Goal: Check status: Check status

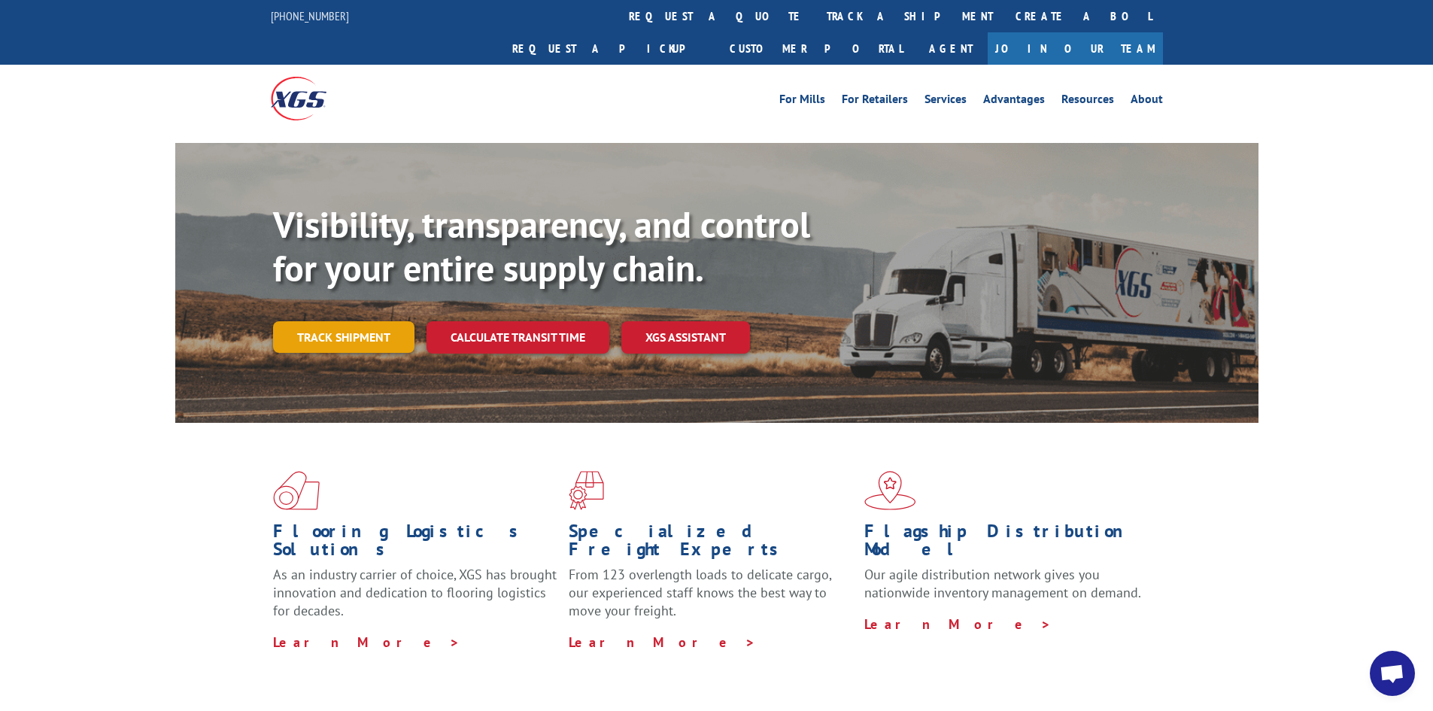
click at [396, 321] on link "Track shipment" at bounding box center [343, 337] width 141 height 32
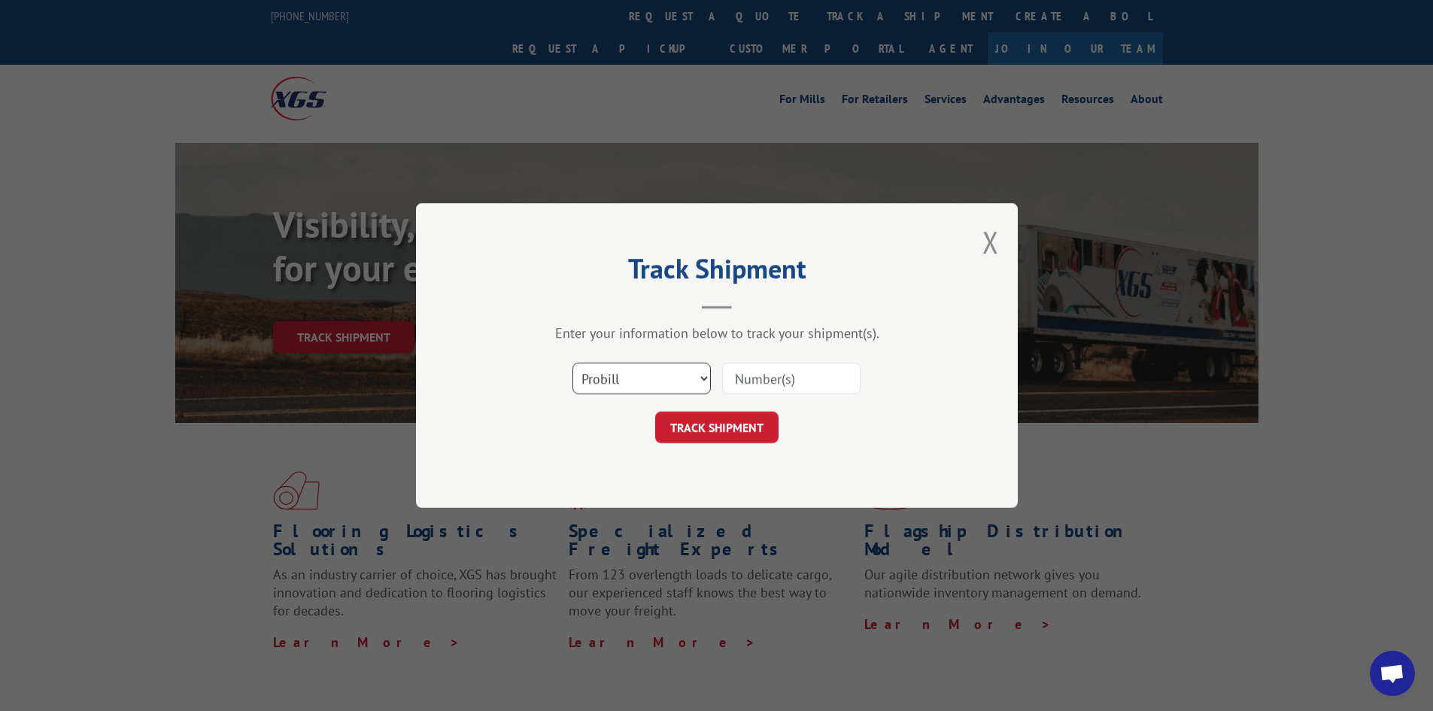
click at [676, 388] on select "Select category... Probill BOL PO" at bounding box center [642, 379] width 138 height 32
select select "po"
click at [573, 363] on select "Select category... Probill BOL PO" at bounding box center [642, 379] width 138 height 32
click at [761, 375] on input at bounding box center [791, 379] width 138 height 32
paste input "37534514"
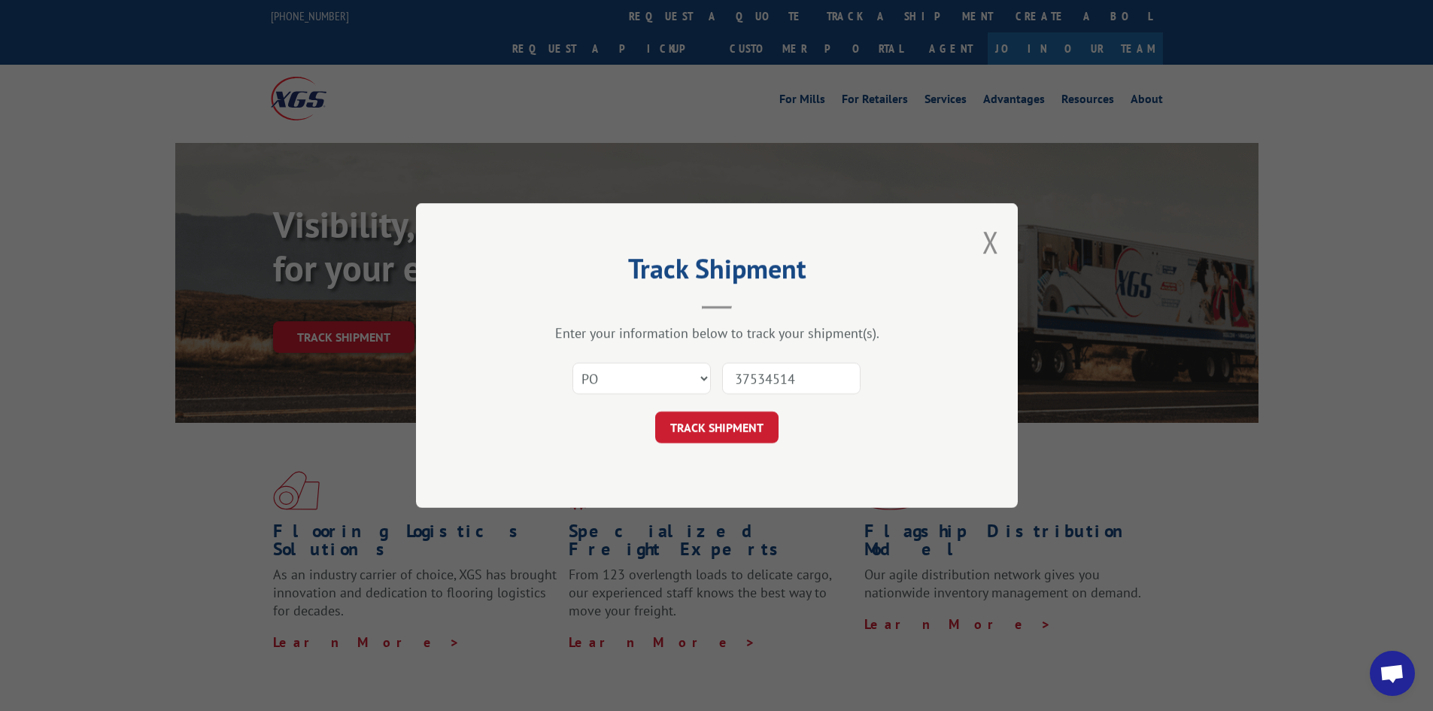
type input "37534514"
click at [782, 434] on div "TRACK SHIPMENT" at bounding box center [716, 428] width 451 height 32
click at [772, 428] on button "TRACK SHIPMENT" at bounding box center [716, 428] width 123 height 32
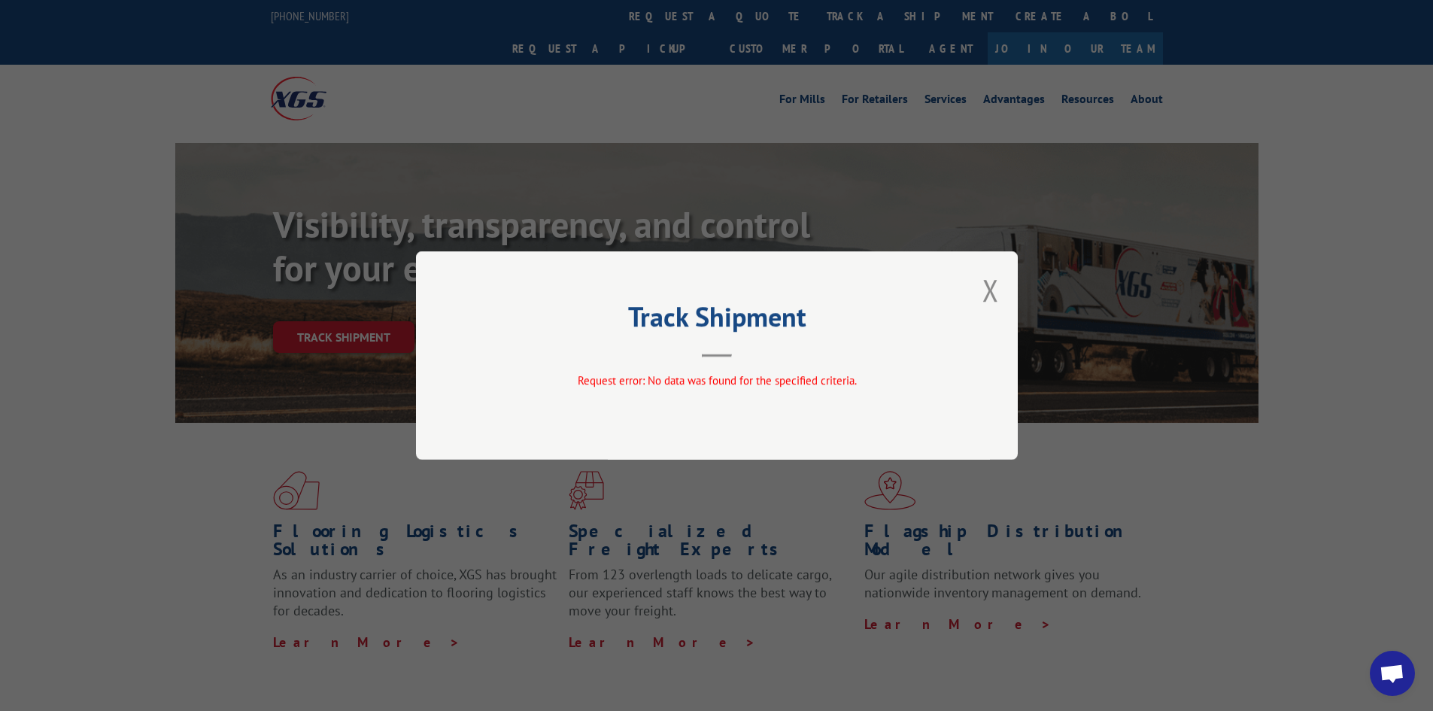
click at [993, 297] on button "Close modal" at bounding box center [991, 290] width 17 height 40
